Goal: Book appointment/travel/reservation

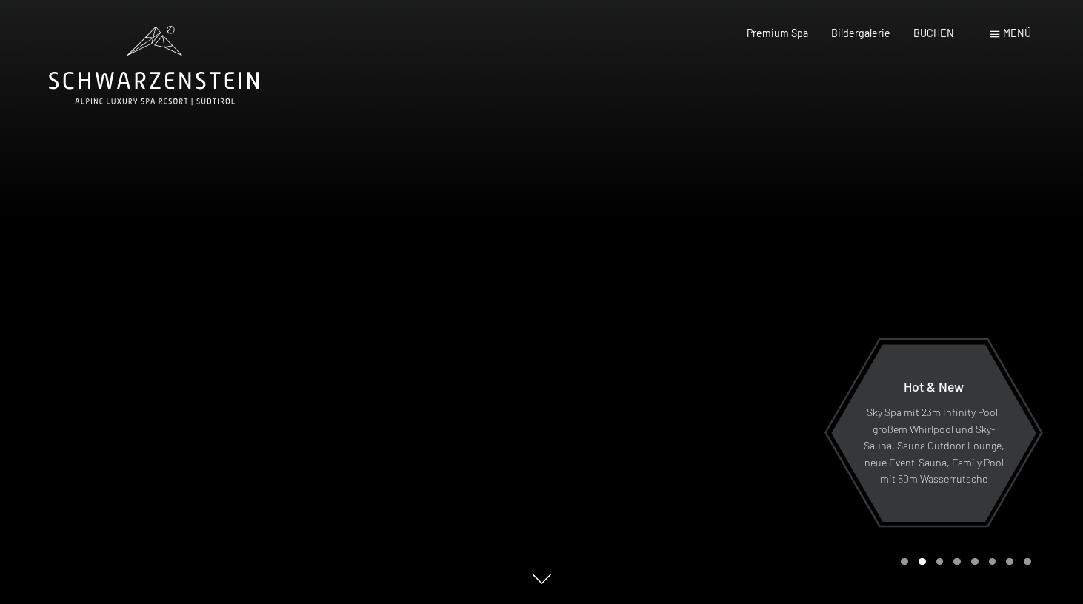
click at [1002, 32] on div "Menü" at bounding box center [1010, 33] width 41 height 15
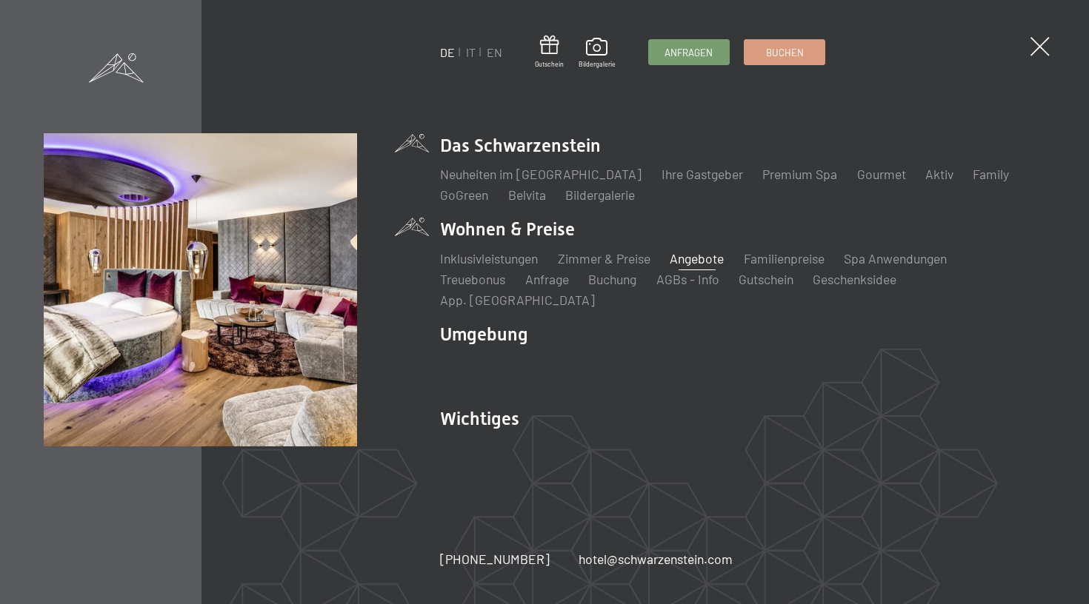
click at [700, 267] on link "Angebote" at bounding box center [696, 258] width 54 height 16
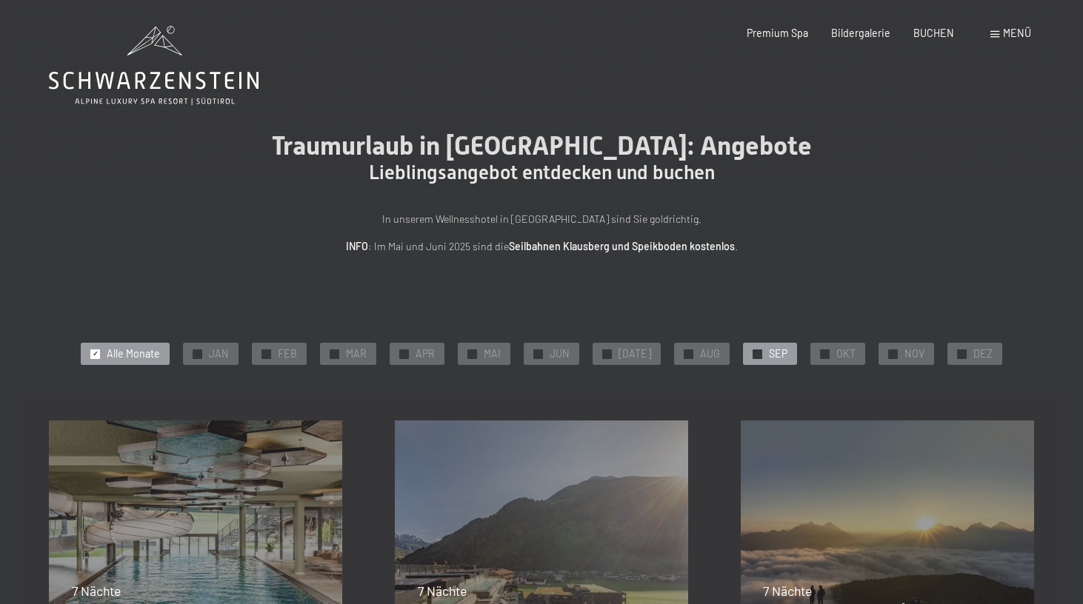
click at [769, 353] on span "SEP" at bounding box center [778, 354] width 19 height 15
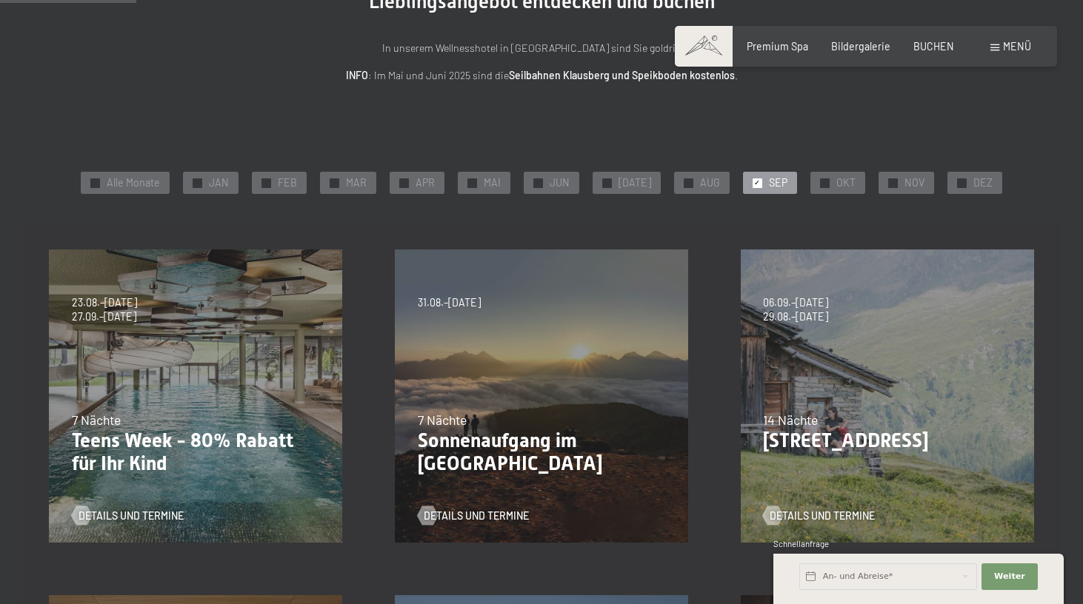
scroll to position [142, 0]
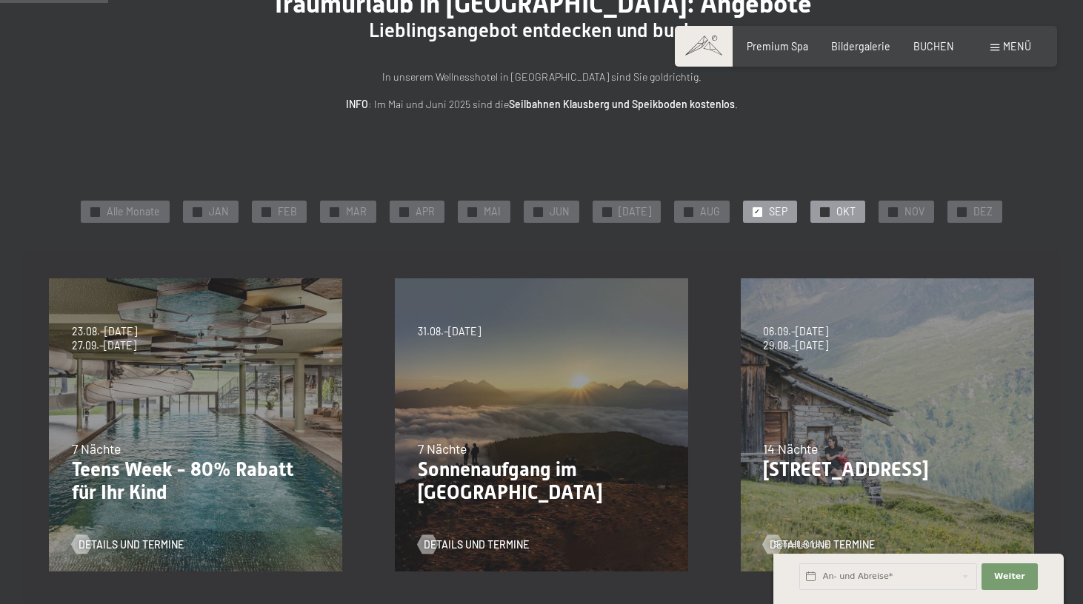
click at [822, 208] on div "✓ OKT" at bounding box center [837, 212] width 55 height 22
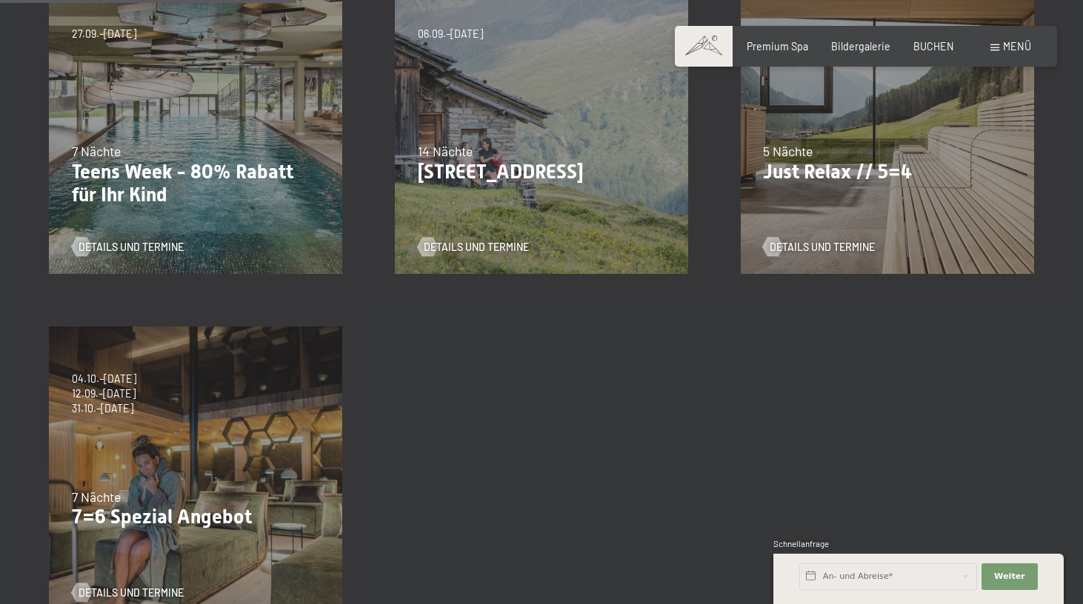
scroll to position [445, 0]
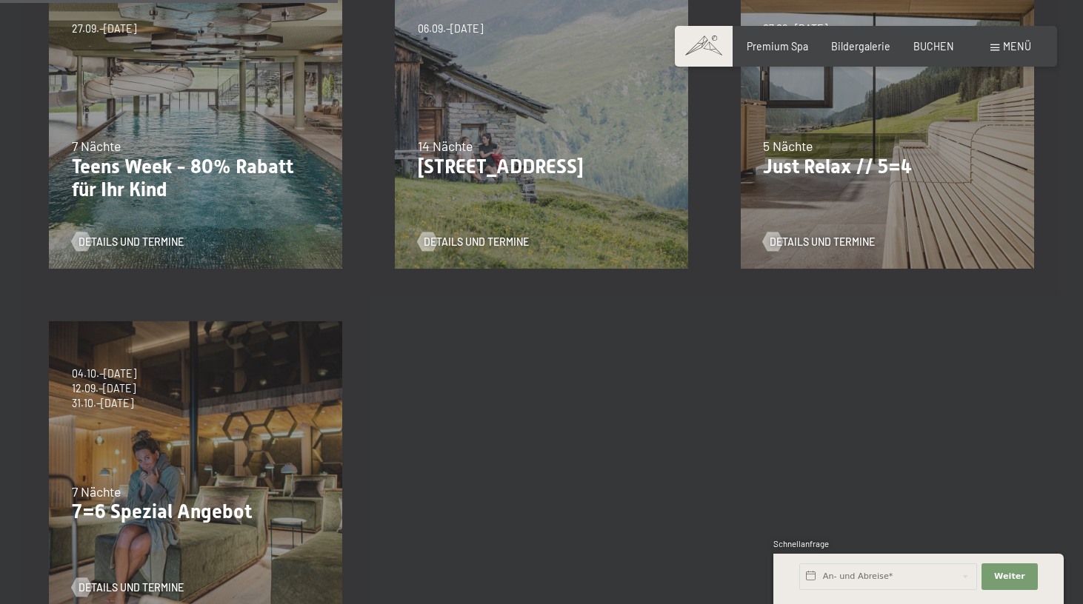
click at [222, 449] on div "04.10.–26.10.2025 01.11.–21.12.2025 10.01.–01.02.2026 07.03.–29.03.2026 16.05.–…" at bounding box center [196, 468] width 346 height 346
click at [130, 587] on span "Details und Termine" at bounding box center [145, 588] width 105 height 15
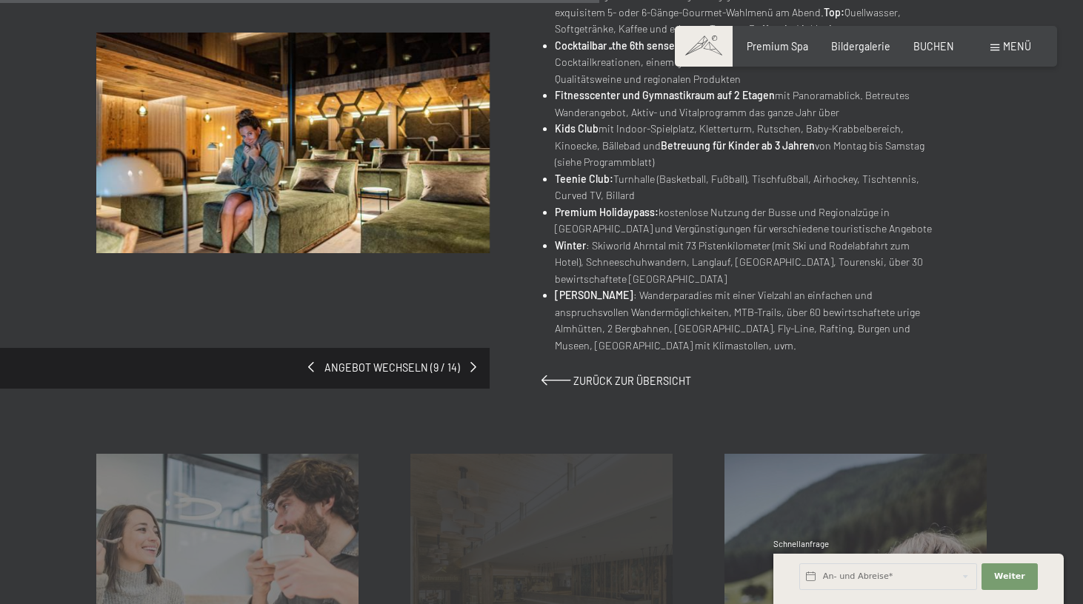
scroll to position [828, 0]
